Goal: Task Accomplishment & Management: Manage account settings

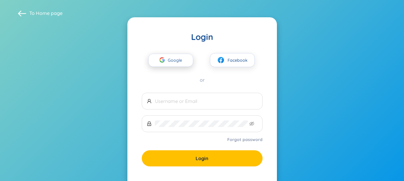
click at [166, 60] on div "button" at bounding box center [161, 60] width 11 height 13
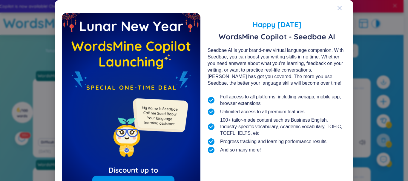
click at [338, 9] on icon "Close" at bounding box center [340, 8] width 4 height 4
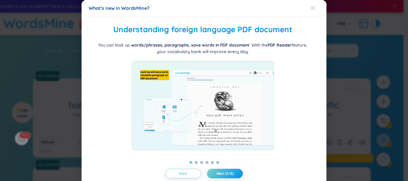
click at [311, 10] on icon "Close" at bounding box center [313, 8] width 4 height 4
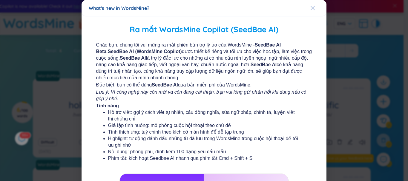
click at [311, 8] on icon "Close" at bounding box center [313, 8] width 4 height 4
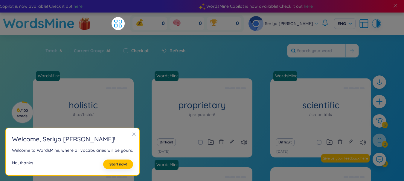
click at [23, 162] on div "No, thanks" at bounding box center [22, 165] width 21 height 10
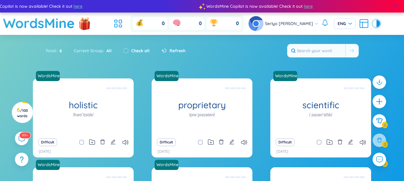
click at [394, 7] on span at bounding box center [394, 5] width 5 height 5
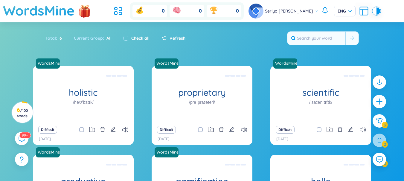
click at [300, 10] on span "Serlyo [PERSON_NAME]" at bounding box center [289, 11] width 48 height 7
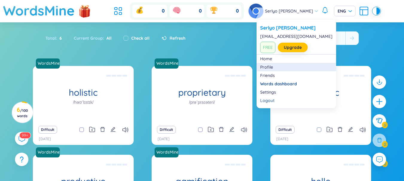
click at [267, 68] on link "Profile" at bounding box center [296, 67] width 72 height 6
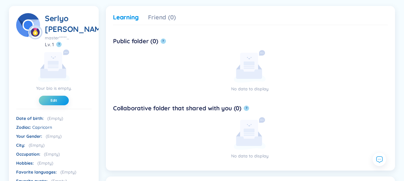
scroll to position [80, 0]
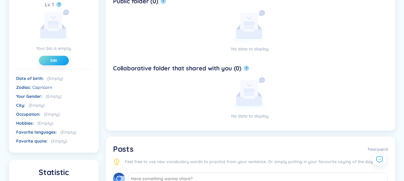
click at [55, 60] on span "Edit" at bounding box center [53, 60] width 7 height 5
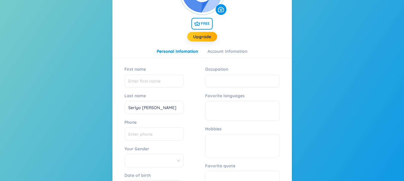
scroll to position [80, 0]
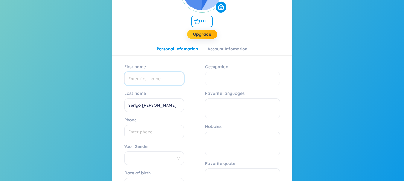
click at [151, 79] on input "First name" at bounding box center [153, 78] width 59 height 13
type input "Serlyo"
type input "Doliveira"
click at [229, 105] on div at bounding box center [242, 108] width 67 height 13
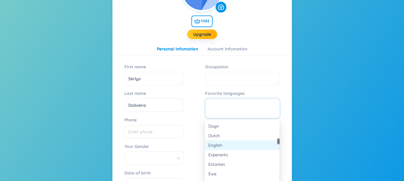
click at [228, 144] on div "English" at bounding box center [242, 145] width 68 height 7
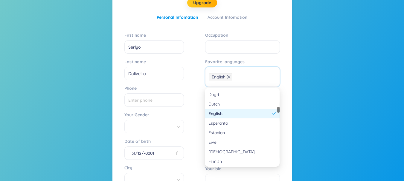
scroll to position [120, 0]
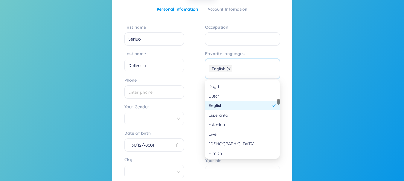
click at [151, 117] on span at bounding box center [154, 118] width 52 height 9
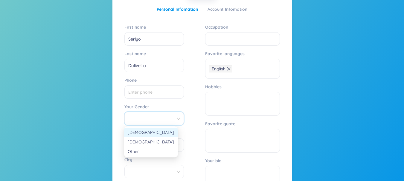
click at [136, 132] on div "[DEMOGRAPHIC_DATA]" at bounding box center [151, 132] width 47 height 7
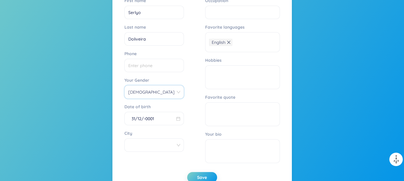
scroll to position [159, 0]
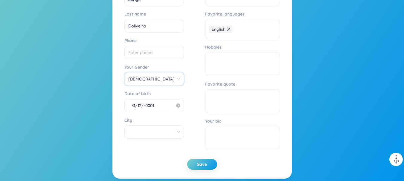
click at [166, 108] on input "31/12/-0001" at bounding box center [151, 105] width 47 height 10
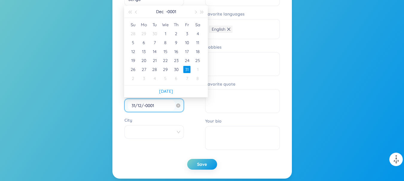
drag, startPoint x: 160, startPoint y: 107, endPoint x: 140, endPoint y: 108, distance: 20.3
click at [146, 108] on input "31/12/-0001" at bounding box center [151, 105] width 47 height 10
click at [140, 108] on input "31/12/-0001" at bounding box center [151, 105] width 47 height 10
click at [158, 108] on input "31/12/-0001" at bounding box center [151, 105] width 47 height 10
drag, startPoint x: 156, startPoint y: 106, endPoint x: 132, endPoint y: 106, distance: 24.5
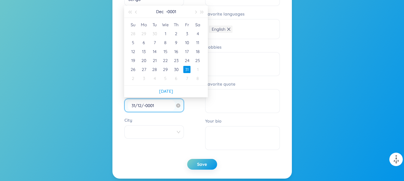
click at [132, 106] on input "31/12/-0001" at bounding box center [151, 105] width 47 height 10
click at [191, 108] on div "First name Serlyo Last name Doliveira Phone Your Gender Male Date of birth 1902…" at bounding box center [201, 67] width 155 height 171
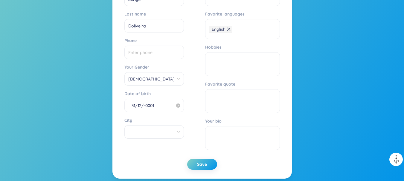
click at [159, 107] on input "31/12/-0001" at bounding box center [151, 105] width 47 height 10
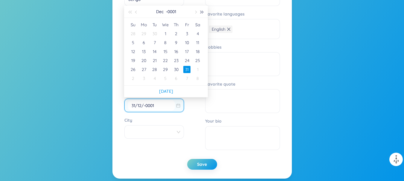
click at [201, 13] on span "button" at bounding box center [201, 12] width 3 height 3
click at [133, 13] on button "button" at bounding box center [136, 12] width 7 height 12
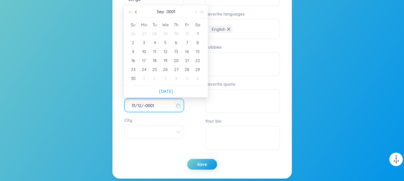
click at [133, 13] on button "button" at bounding box center [136, 12] width 7 height 12
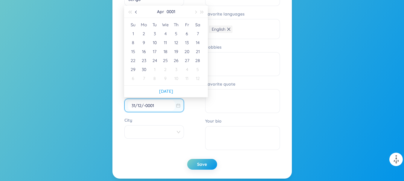
click at [133, 13] on button "button" at bounding box center [136, 12] width 7 height 12
click at [144, 59] on div "19" at bounding box center [143, 60] width 7 height 7
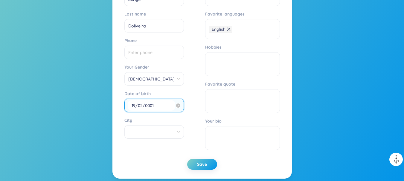
click at [163, 105] on input "19/02/0001" at bounding box center [151, 105] width 47 height 10
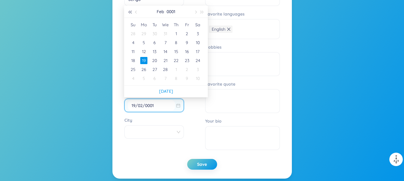
click at [130, 11] on span "button" at bounding box center [129, 12] width 3 height 3
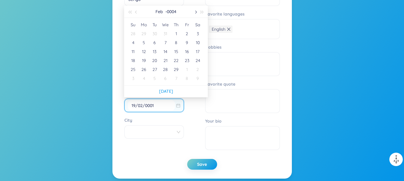
click at [195, 11] on span "button" at bounding box center [195, 12] width 3 height 3
click at [137, 12] on span "button" at bounding box center [136, 12] width 3 height 3
click at [194, 12] on button "button" at bounding box center [195, 12] width 7 height 12
click at [194, 12] on span "button" at bounding box center [195, 12] width 3 height 3
click at [137, 12] on span "button" at bounding box center [136, 12] width 3 height 3
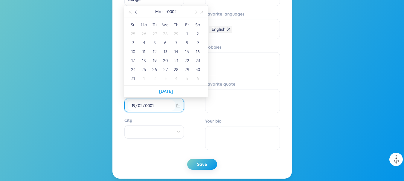
click at [137, 12] on span "button" at bounding box center [136, 12] width 3 height 3
click at [202, 12] on span "button" at bounding box center [201, 12] width 3 height 3
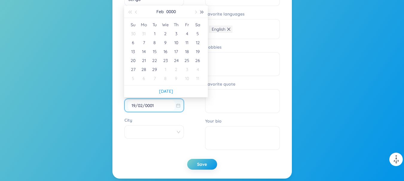
click at [202, 12] on span "button" at bounding box center [201, 12] width 3 height 3
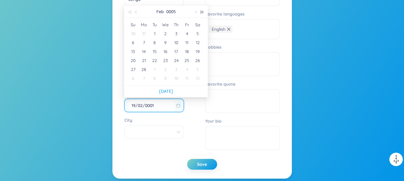
click at [202, 12] on span "button" at bounding box center [201, 12] width 3 height 3
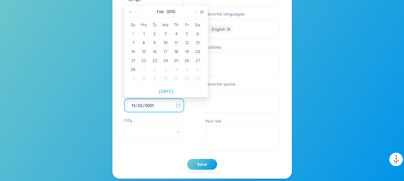
click at [202, 12] on span "button" at bounding box center [201, 12] width 3 height 3
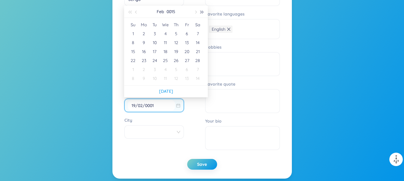
click at [202, 12] on span "button" at bounding box center [201, 12] width 3 height 3
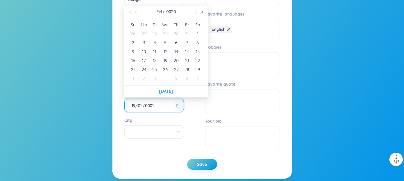
click at [202, 12] on span "button" at bounding box center [201, 12] width 3 height 3
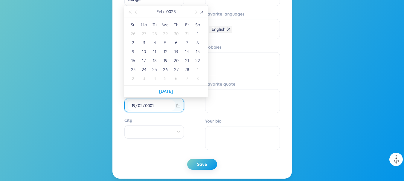
click at [202, 12] on span "button" at bounding box center [201, 12] width 3 height 3
click at [145, 106] on input "19/02/0001" at bounding box center [151, 105] width 47 height 10
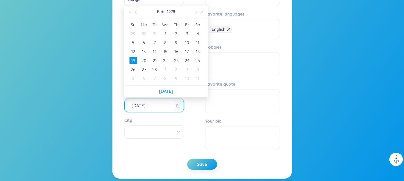
click at [186, 108] on div "First name Serlyo Last name Doliveira Phone Your Gender Male Date of birth 19/0…" at bounding box center [201, 67] width 155 height 171
type input "19/02/0001"
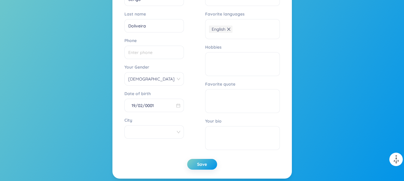
click at [192, 108] on div "First name Serlyo Last name Doliveira Phone Your Gender Male Date of birth 19/0…" at bounding box center [201, 67] width 155 height 171
click at [145, 129] on input "City" at bounding box center [152, 132] width 48 height 13
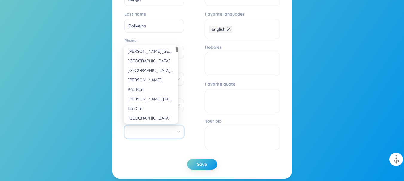
click at [190, 82] on div "First name Serlyo Last name Doliveira Phone Your Gender Male Date of birth 19/0…" at bounding box center [201, 67] width 155 height 171
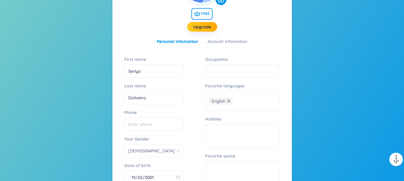
scroll to position [80, 0]
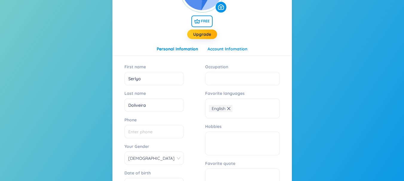
click at [224, 50] on div "Account Infomation" at bounding box center [227, 49] width 40 height 7
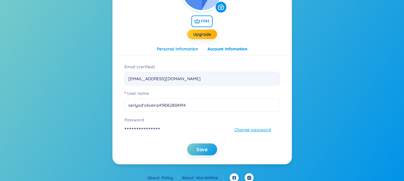
click at [177, 49] on div "Personal Infomation" at bounding box center [177, 49] width 41 height 7
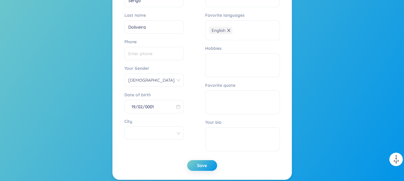
scroll to position [159, 0]
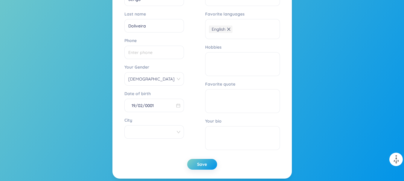
click at [162, 131] on input "City" at bounding box center [152, 132] width 48 height 13
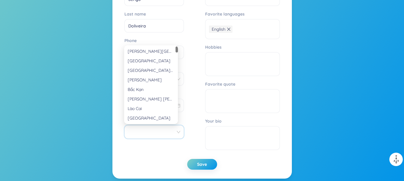
click at [185, 108] on div "First name Serlyo Last name Doliveira Phone Your Gender Male Date of birth 19/0…" at bounding box center [201, 67] width 155 height 171
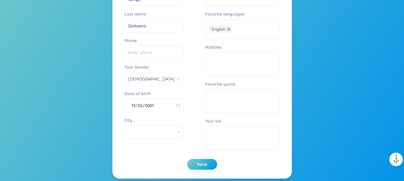
scroll to position [178, 0]
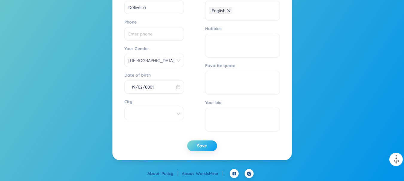
click at [206, 144] on span "Save" at bounding box center [202, 146] width 10 height 6
click at [345, 97] on section "**********" at bounding box center [202, 7] width 404 height 325
click at [329, 84] on section "**********" at bounding box center [202, 7] width 404 height 325
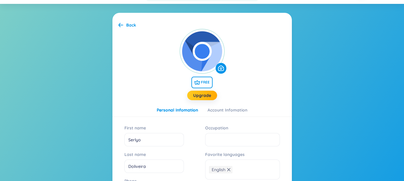
scroll to position [0, 0]
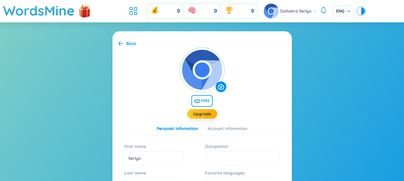
click at [125, 44] on div "Back" at bounding box center [127, 43] width 18 height 7
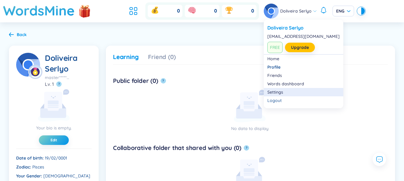
click at [281, 94] on link "Settings" at bounding box center [303, 92] width 72 height 6
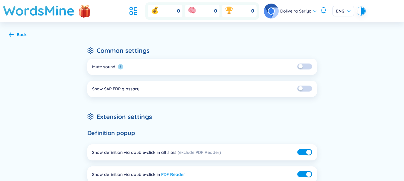
click at [309, 67] on button "button" at bounding box center [304, 67] width 15 height 6
click at [302, 64] on button "button" at bounding box center [304, 67] width 15 height 6
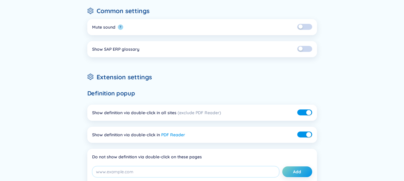
scroll to position [80, 0]
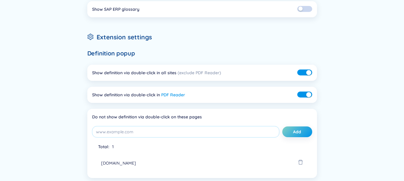
click at [303, 73] on button "button" at bounding box center [304, 73] width 15 height 6
click at [321, 73] on div "Back Common settings Mute sound ? Show SAP ERP glossary Extension settings Defi…" at bounding box center [202, 178] width 404 height 471
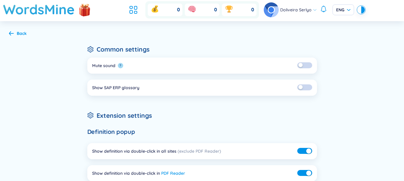
scroll to position [0, 0]
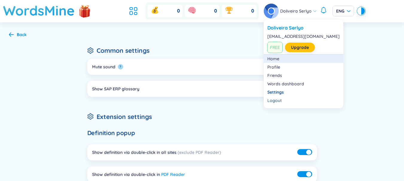
click at [274, 61] on link "Home" at bounding box center [303, 59] width 72 height 6
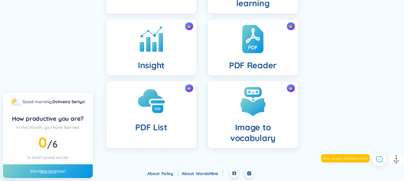
scroll to position [121, 0]
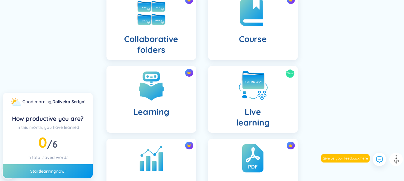
drag, startPoint x: 346, startPoint y: 75, endPoint x: 353, endPoint y: 70, distance: 8.1
click at [346, 76] on div "Dashboard Folders Collaborative folders Course Learning New Live learning Insig…" at bounding box center [202, 102] width 306 height 373
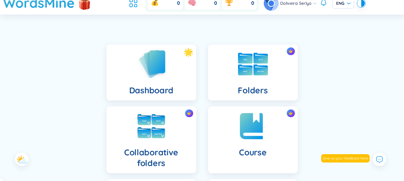
scroll to position [0, 0]
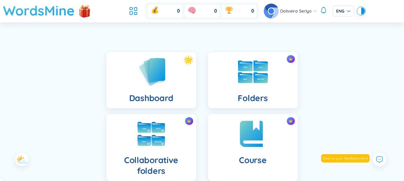
click at [55, 17] on h1 "WordsMine" at bounding box center [39, 10] width 72 height 21
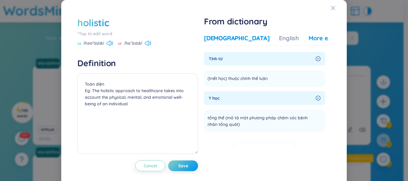
click at [309, 39] on div "More examples" at bounding box center [330, 38] width 43 height 8
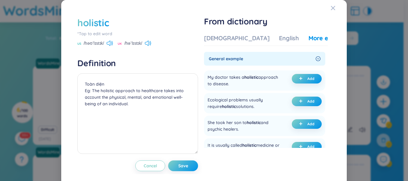
click at [316, 59] on icon "right-circle" at bounding box center [318, 58] width 5 height 5
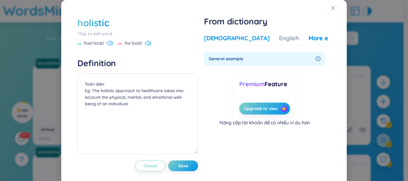
click at [226, 39] on div "[DEMOGRAPHIC_DATA]" at bounding box center [236, 38] width 65 height 8
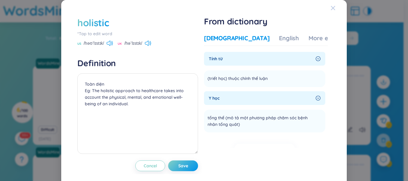
click at [331, 8] on icon "Close" at bounding box center [333, 8] width 5 height 5
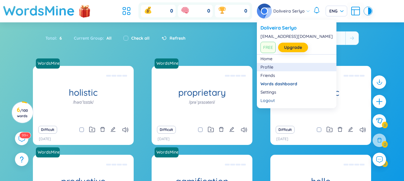
click at [267, 68] on link "Profile" at bounding box center [296, 67] width 72 height 6
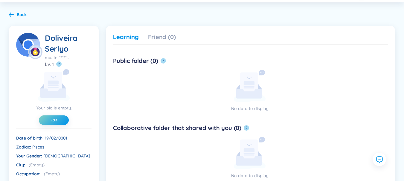
scroll to position [1, 0]
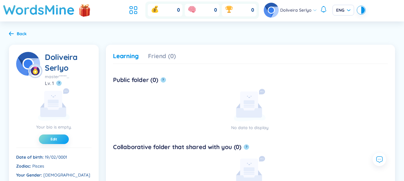
click at [57, 137] on button "Edit" at bounding box center [54, 140] width 30 height 10
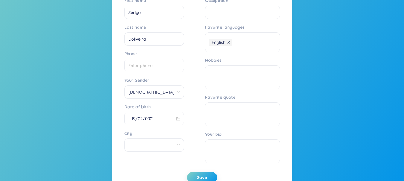
scroll to position [159, 0]
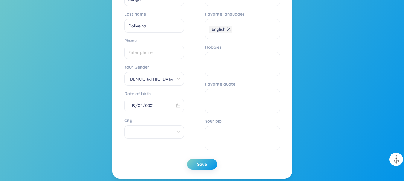
click at [171, 134] on div at bounding box center [153, 131] width 59 height 13
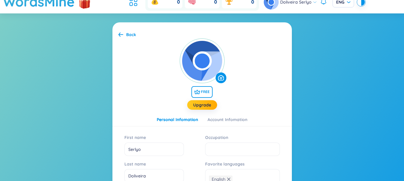
scroll to position [0, 0]
